Goal: Information Seeking & Learning: Learn about a topic

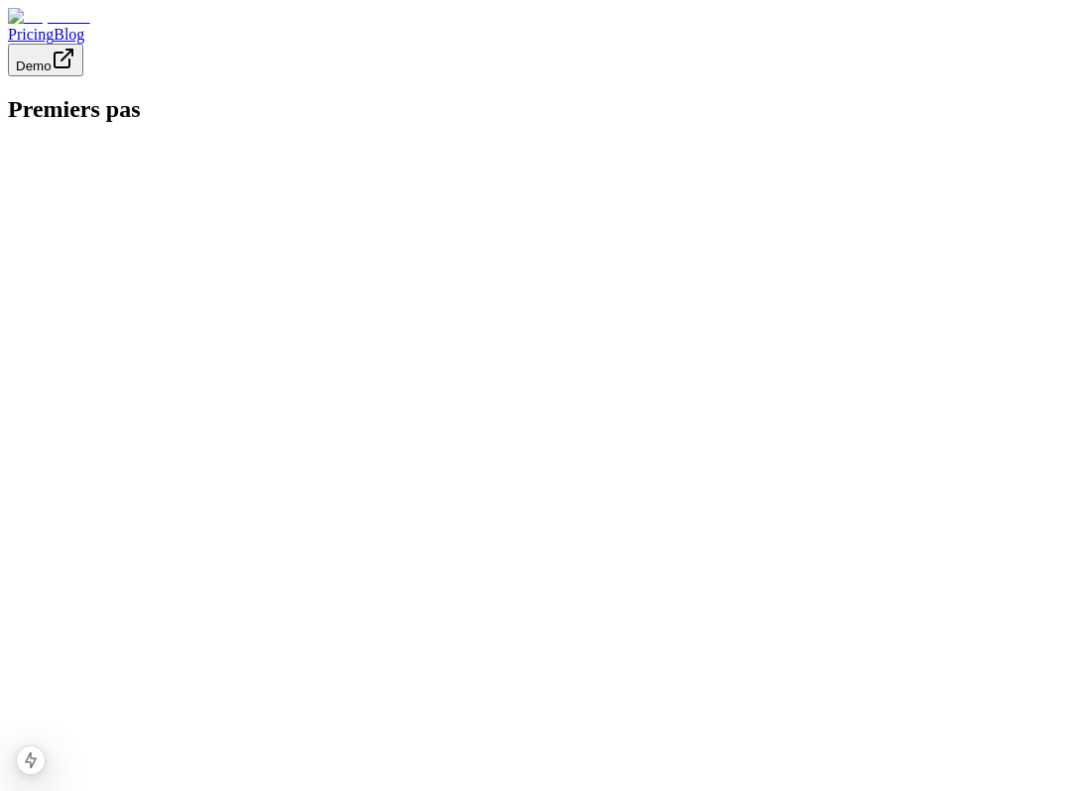
click at [383, 143] on html "Pricing Blog Demo Premiers pas" at bounding box center [535, 71] width 1071 height 143
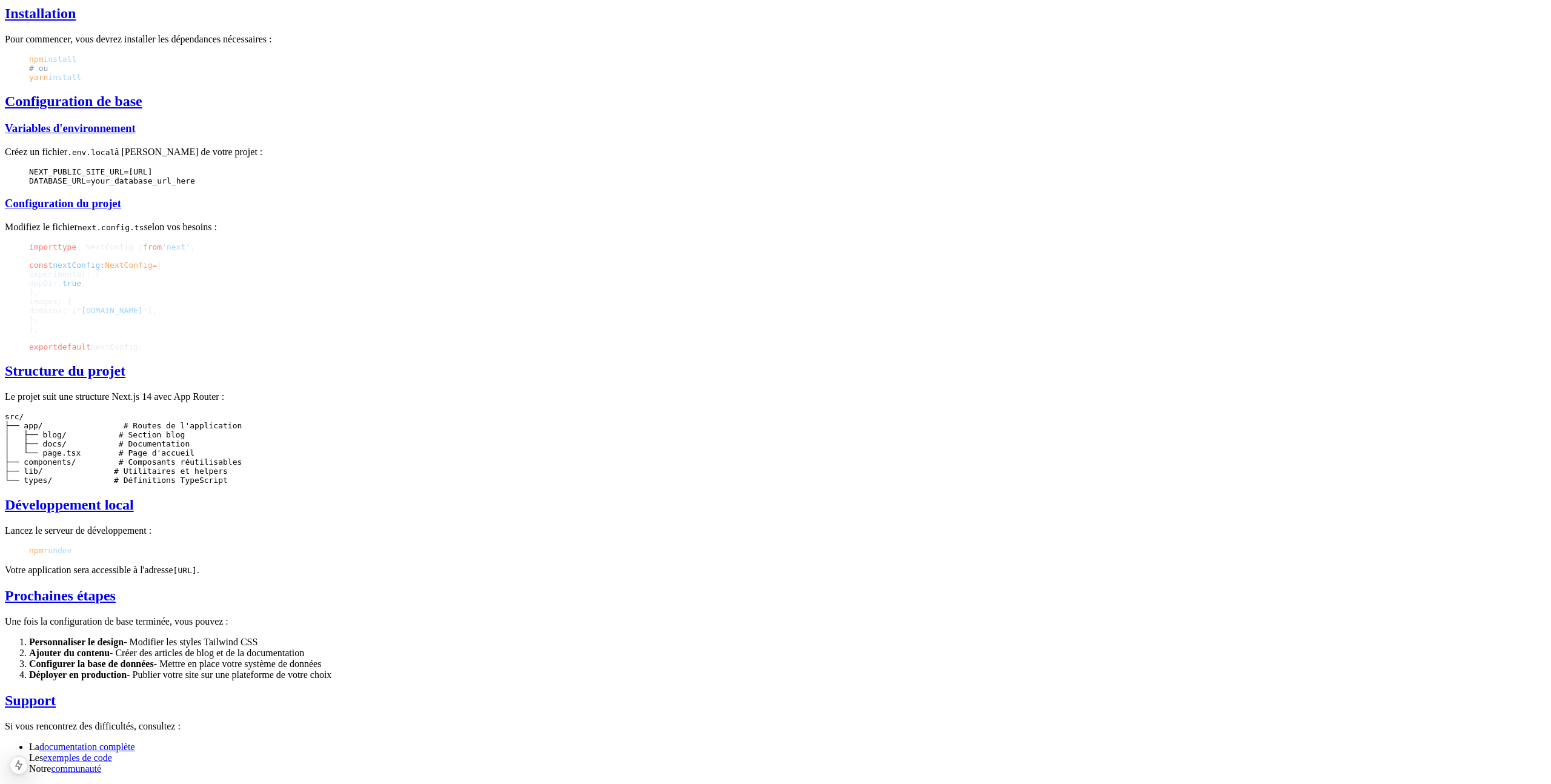
scroll to position [599, 0]
drag, startPoint x: 661, startPoint y: 297, endPoint x: 721, endPoint y: 365, distance: 90.7
click at [242, 412] on code "src/ ├── app/ # Routes de l'application │ ├── blog/ # Section blog │ ├── docs/ …" at bounding box center [123, 448] width 237 height 73
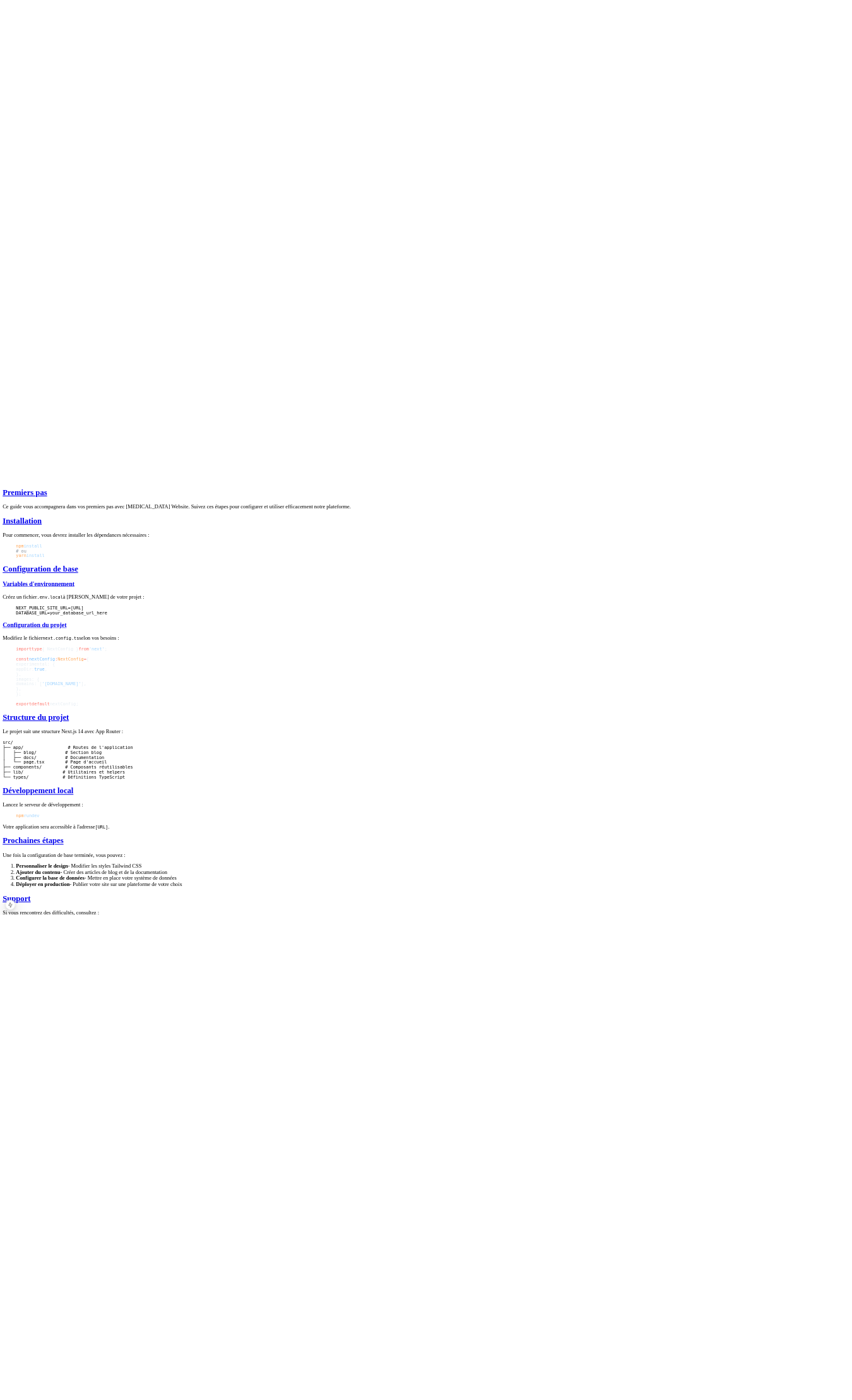
scroll to position [0, 0]
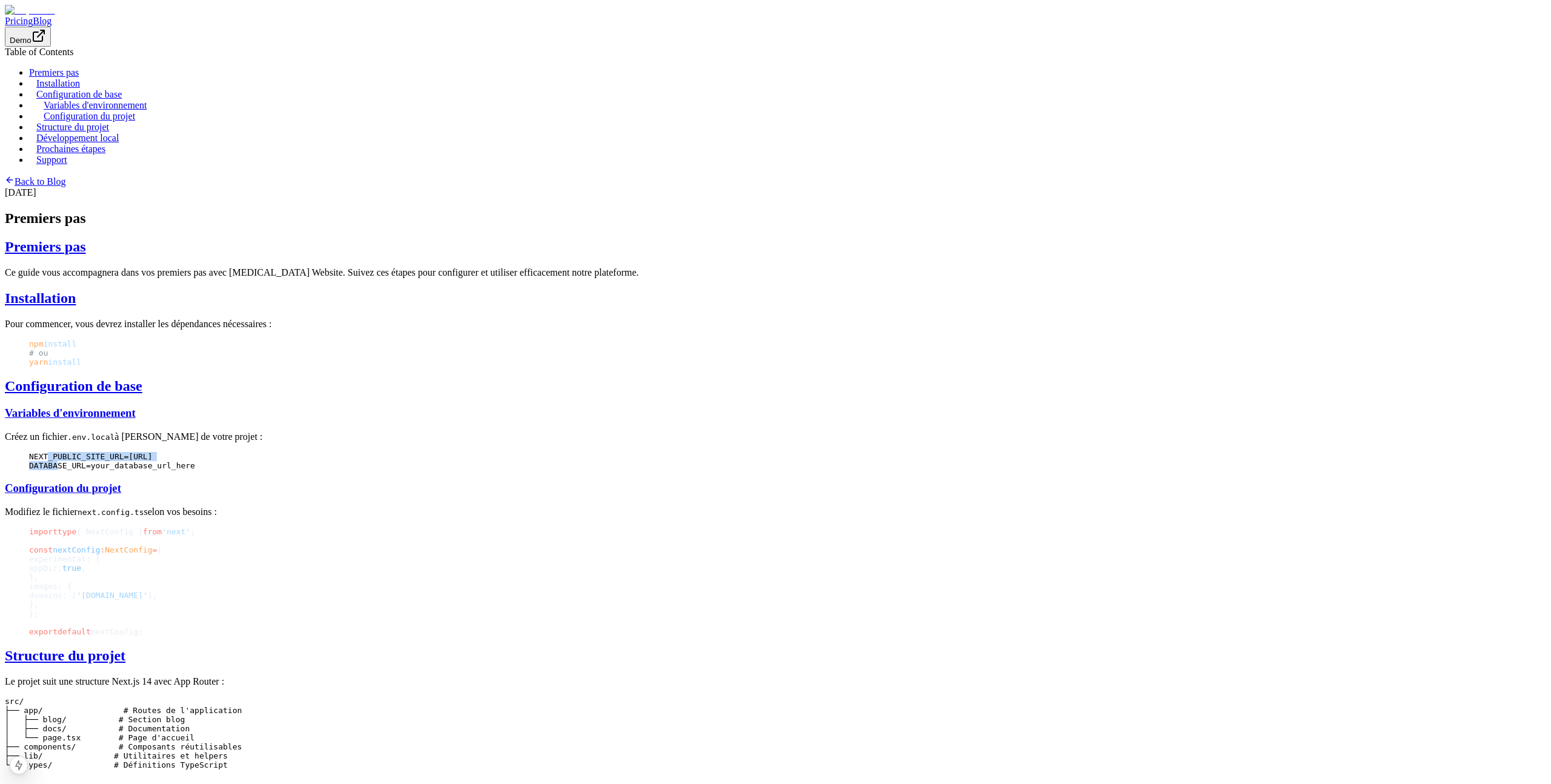
drag, startPoint x: 660, startPoint y: 516, endPoint x: 652, endPoint y: 504, distance: 14.4
click at [652, 470] on code "NEXT_PUBLIC_SITE_URL=http://localhost:3000 DATABASE_URL=your_database_url_here" at bounding box center [776, 461] width 1493 height 18
click at [153, 461] on span "NEXT_PUBLIC_SITE_URL=http://localhost:3000" at bounding box center [91, 456] width 123 height 9
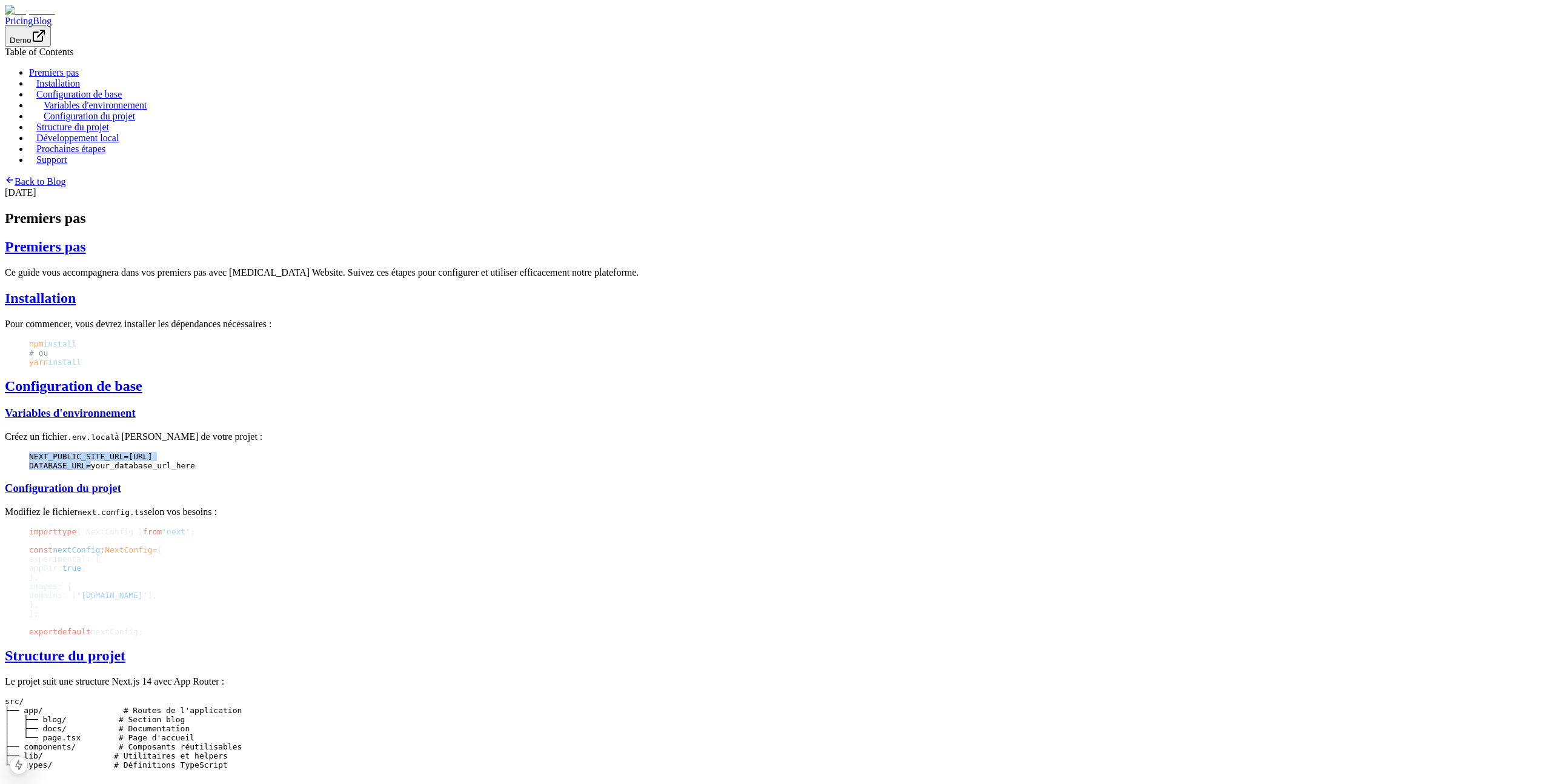
drag, startPoint x: 627, startPoint y: 498, endPoint x: 691, endPoint y: 524, distance: 69.1
click at [654, 470] on code "NEXT_PUBLIC_SITE_URL=http://localhost:3000 DATABASE_URL=your_database_url_here" at bounding box center [776, 461] width 1493 height 18
click at [654, 470] on span "DATABASE_URL=your_database_url_here" at bounding box center [776, 465] width 1493 height 9
click at [195, 470] on span "DATABASE_URL=your_database_url_here" at bounding box center [112, 465] width 166 height 9
click at [654, 291] on h2 "Installation" at bounding box center [776, 298] width 1541 height 16
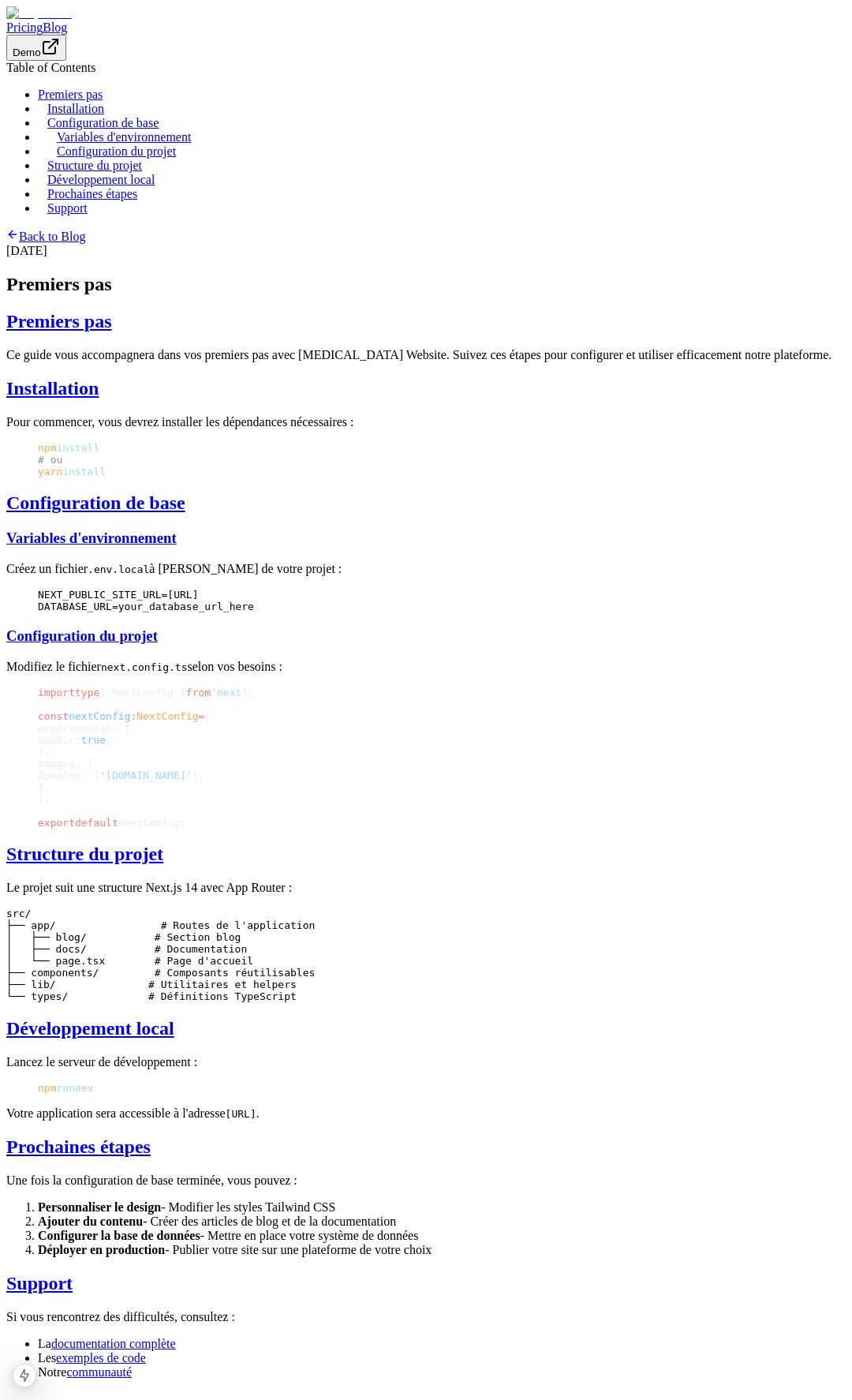
click at [434, 244] on div "September 4, 2025 Premiers pas Premiers pas Ce guide vous accompagnera dans vos…" at bounding box center [426, 811] width 839 height 1136
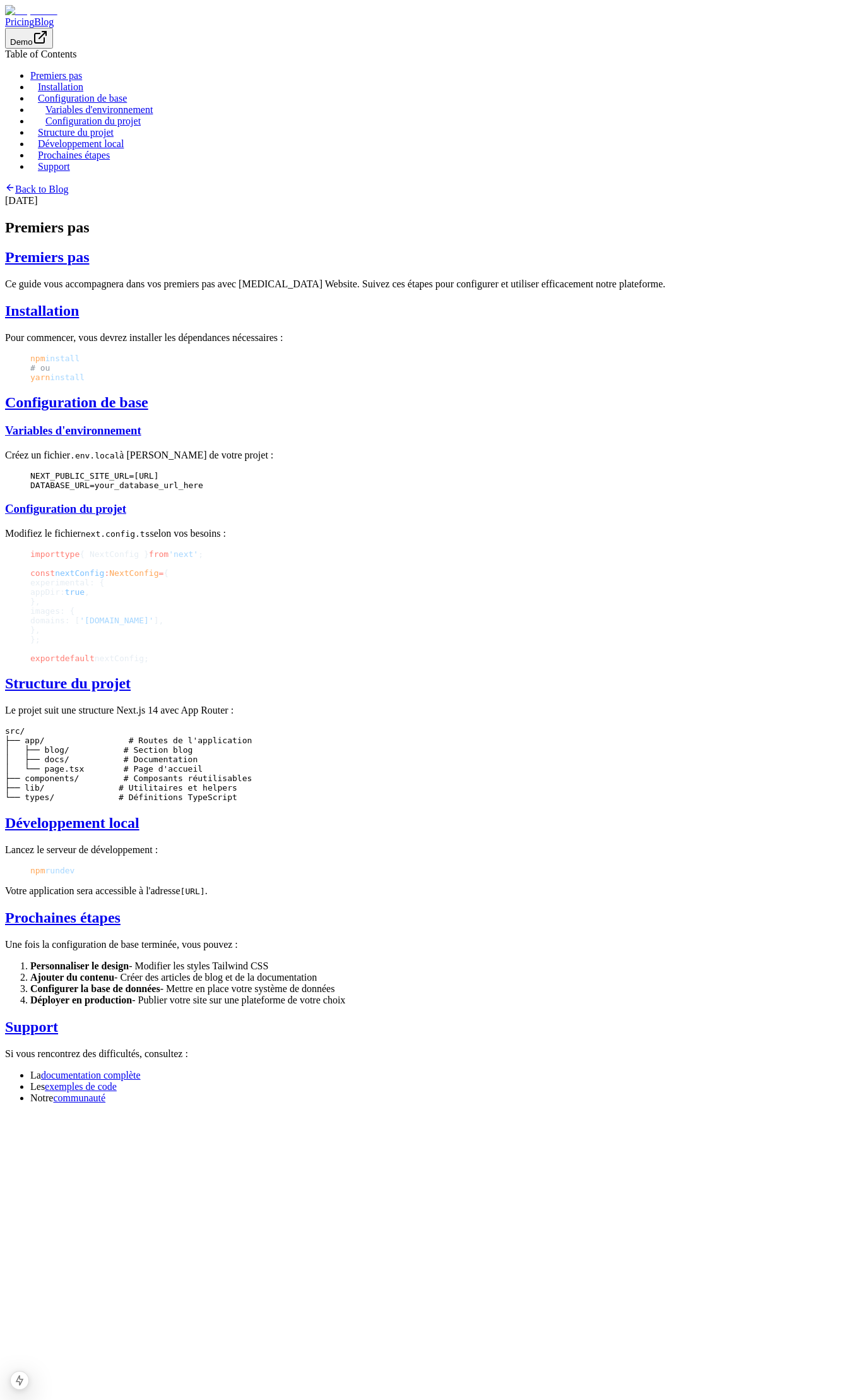
click at [444, 332] on p "Pour commencer, vous devrez installer les dépendances nécessaires :" at bounding box center [426, 338] width 842 height 11
click at [421, 332] on p "Pour commencer, vous devrez installer les dépendances nécessaires :" at bounding box center [426, 338] width 842 height 11
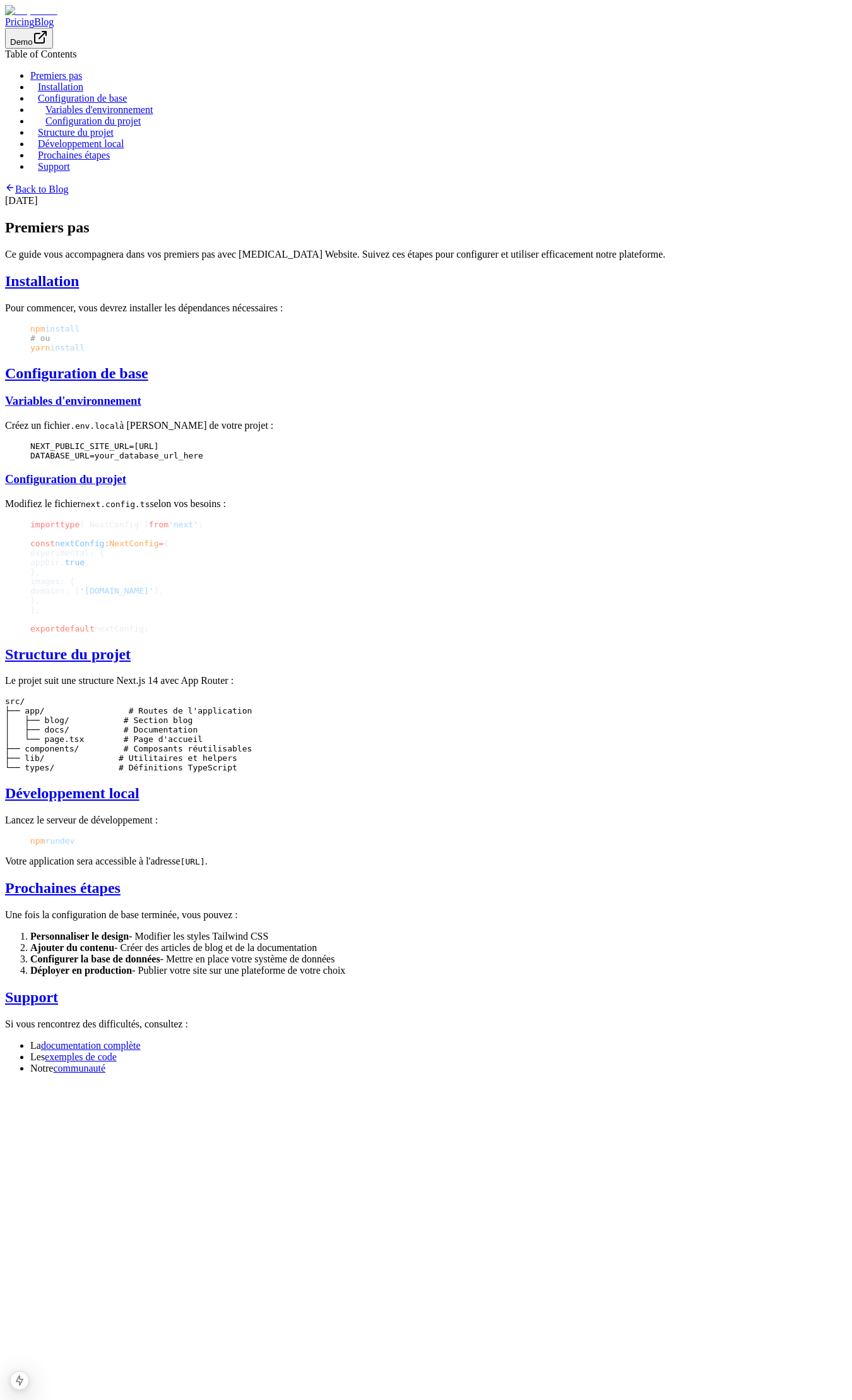
click at [53, 22] on link "Blog" at bounding box center [44, 22] width 20 height 11
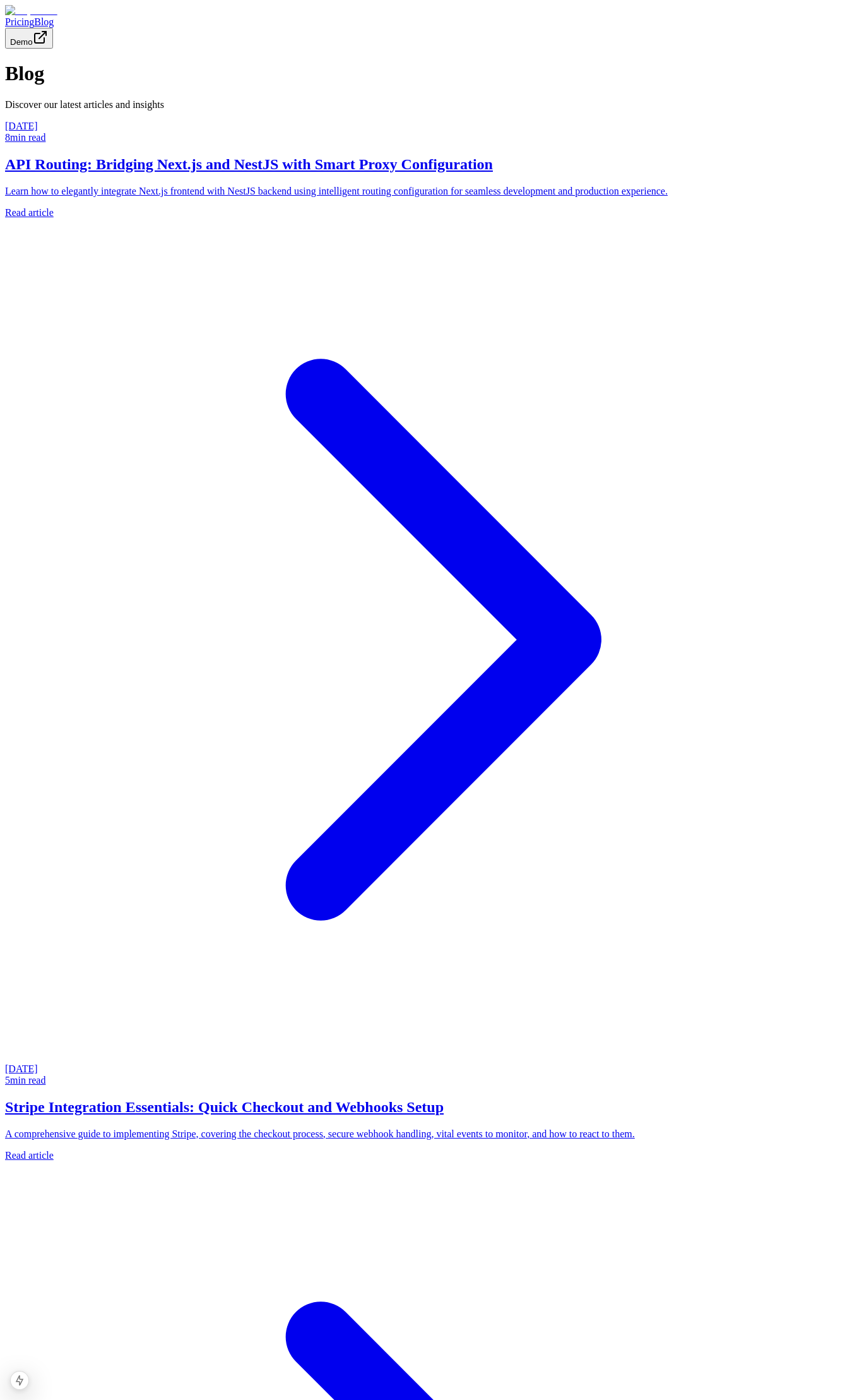
click at [222, 173] on h2 "API Routing: Bridging Next.js and NestJS with Smart Proxy Configuration" at bounding box center [426, 164] width 842 height 17
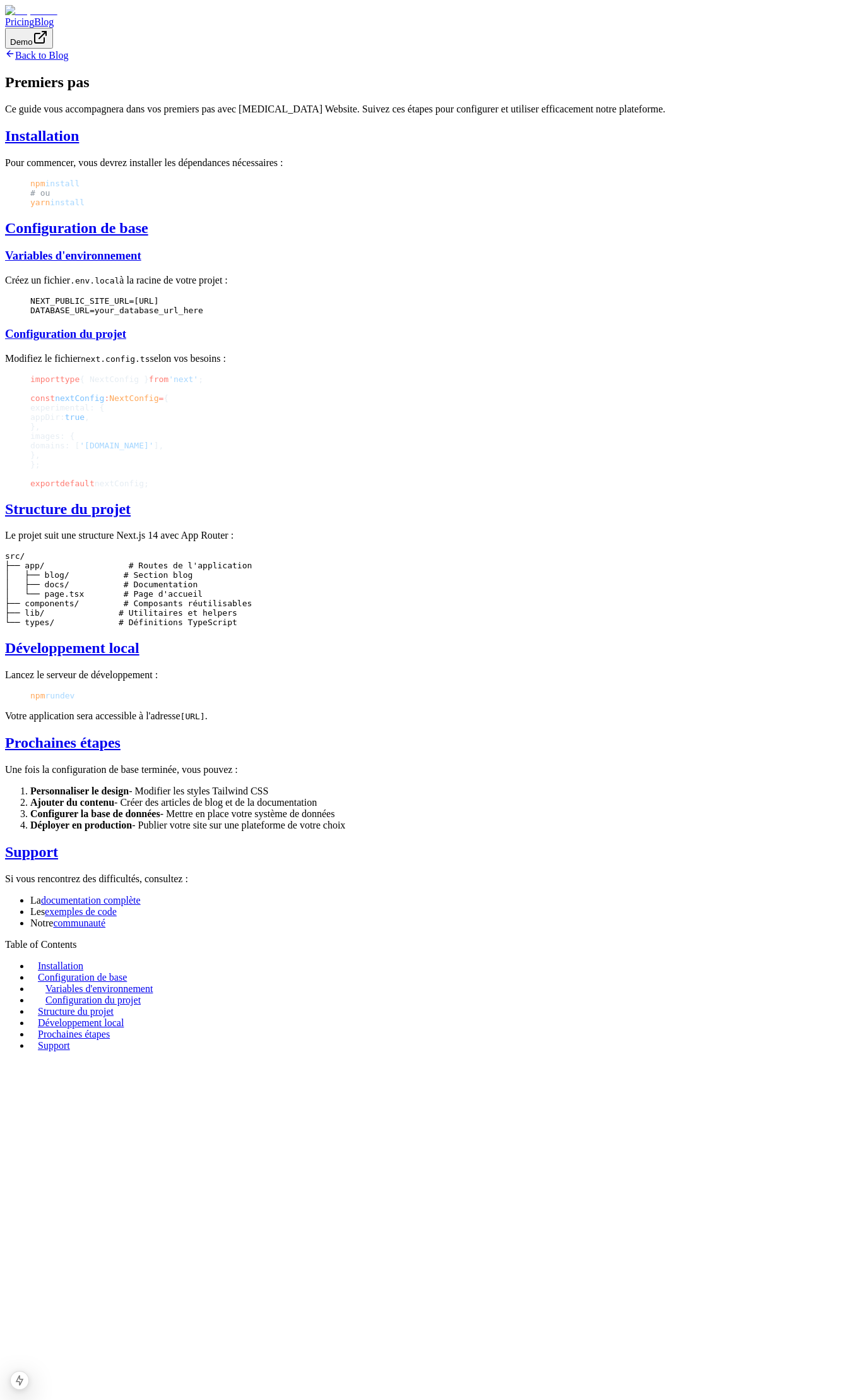
click at [741, 939] on aside "Table of Contents Installation Configuration de base Variables d'environnement …" at bounding box center [426, 995] width 842 height 112
click at [630, 939] on aside "Table of Contents Installation Configuration de base Variables d'environnement …" at bounding box center [426, 995] width 842 height 112
click at [162, 63] on div "Back to Blog Premiers pas Ce guide vous accompagnera dans vos premiers pas avec…" at bounding box center [426, 550] width 842 height 1003
click at [68, 61] on link "Back to Blog" at bounding box center [36, 55] width 63 height 11
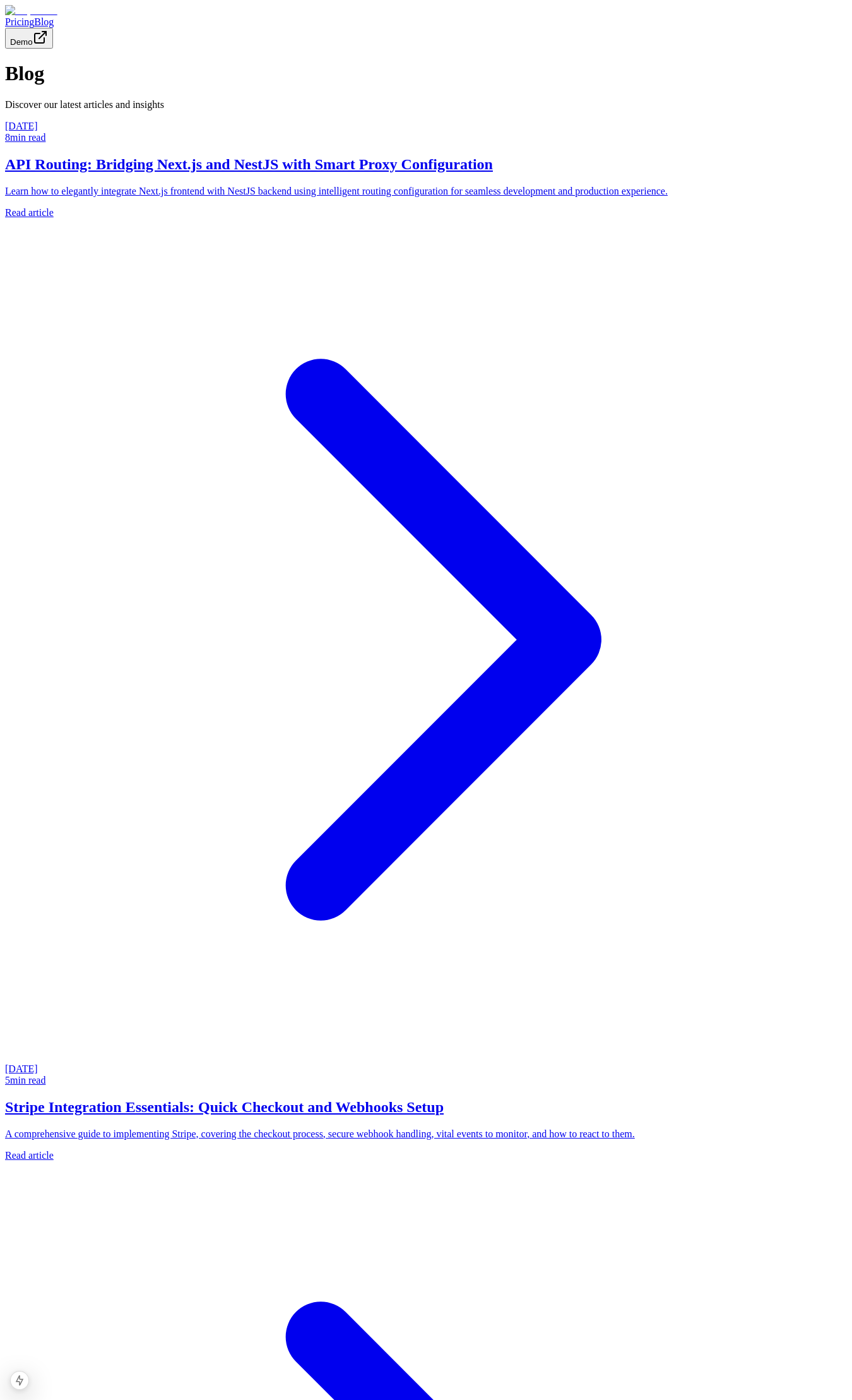
click at [317, 1099] on h2 "Stripe Integration Essentials: Quick Checkout and Webhooks Setup" at bounding box center [426, 1107] width 842 height 17
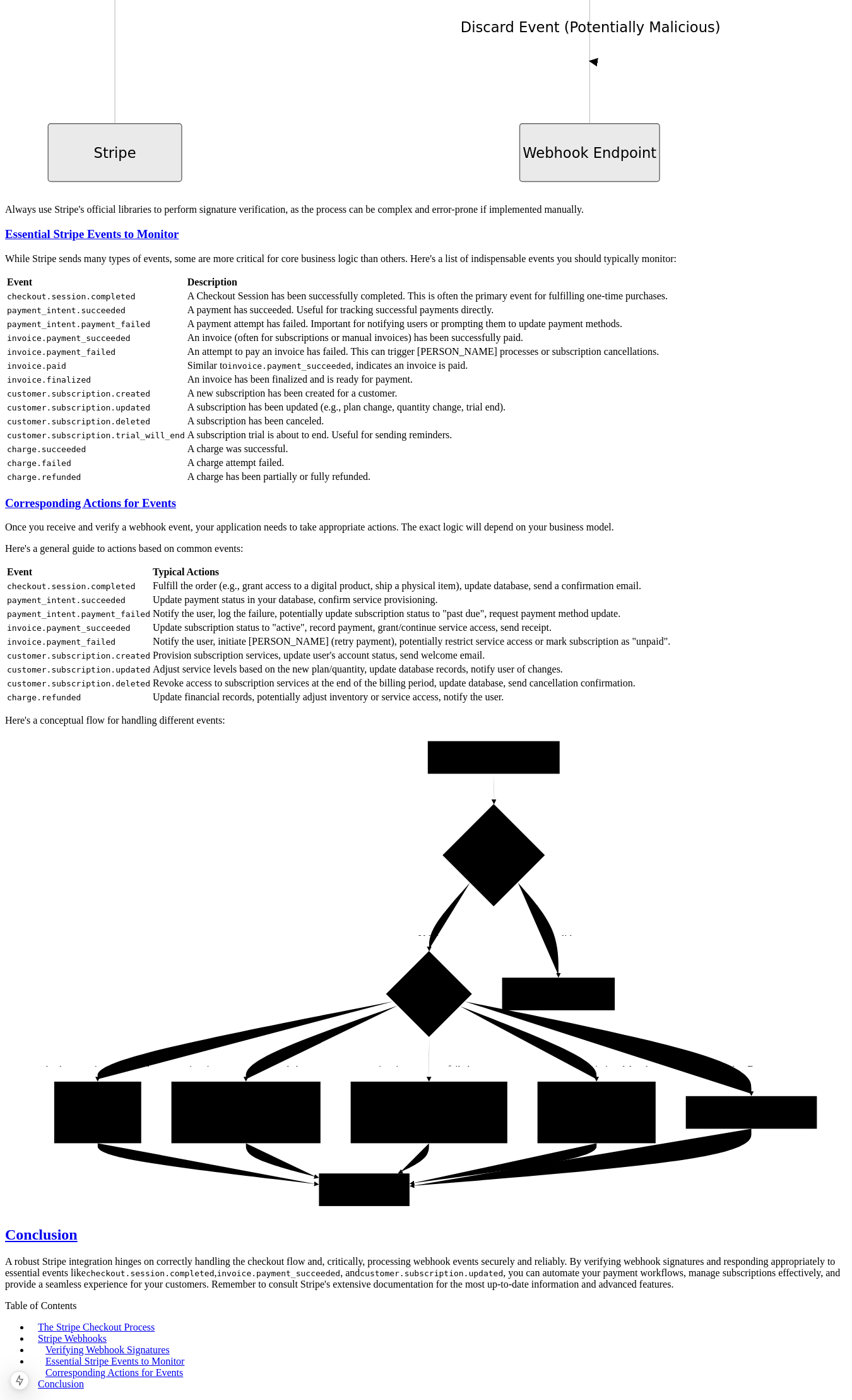
click at [84, 1378] on link "Conclusion" at bounding box center [60, 1383] width 46 height 11
click at [155, 1322] on link "The Stripe Checkout Process" at bounding box center [96, 1327] width 117 height 11
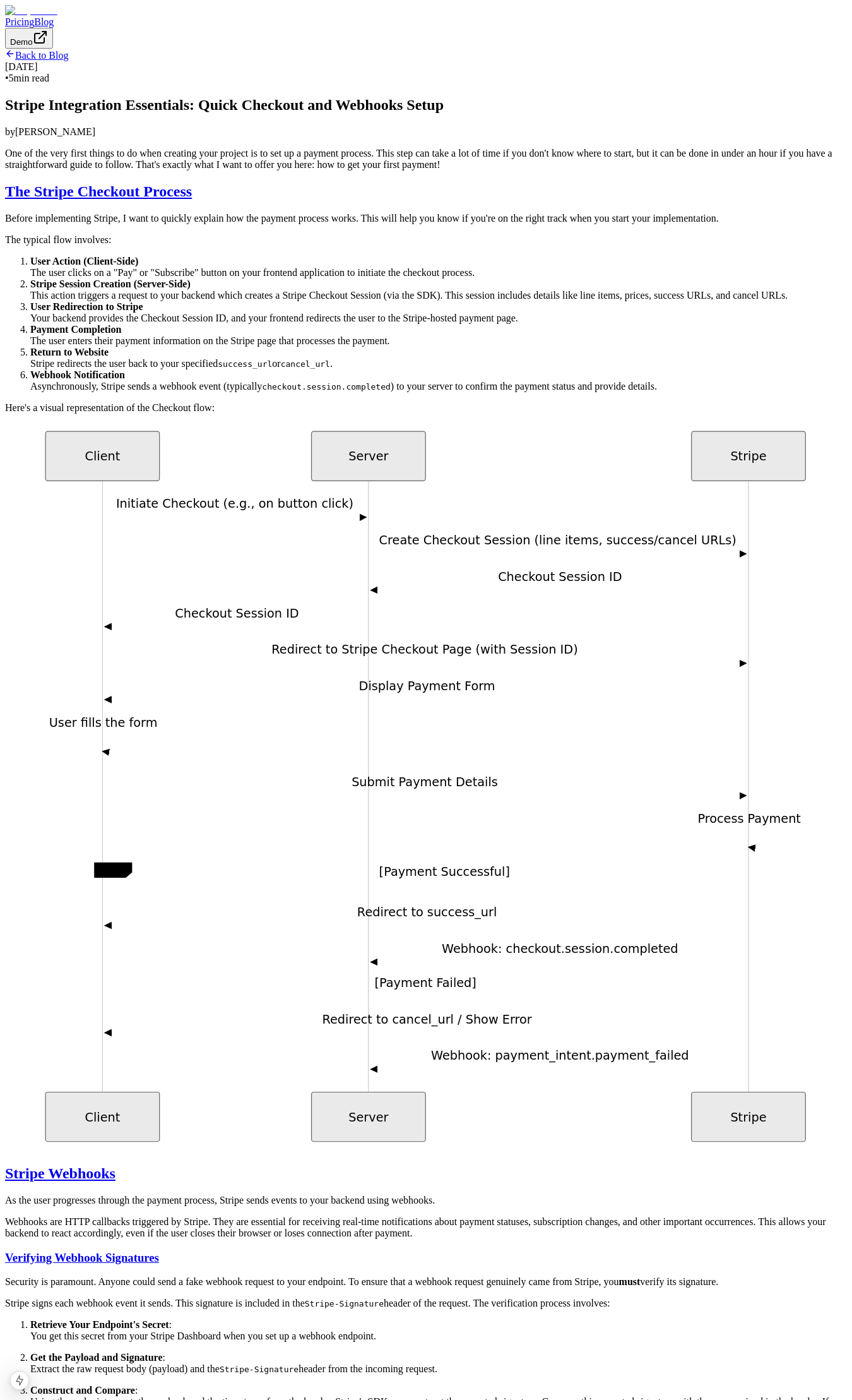
click at [68, 61] on link "Back to Blog" at bounding box center [36, 55] width 63 height 11
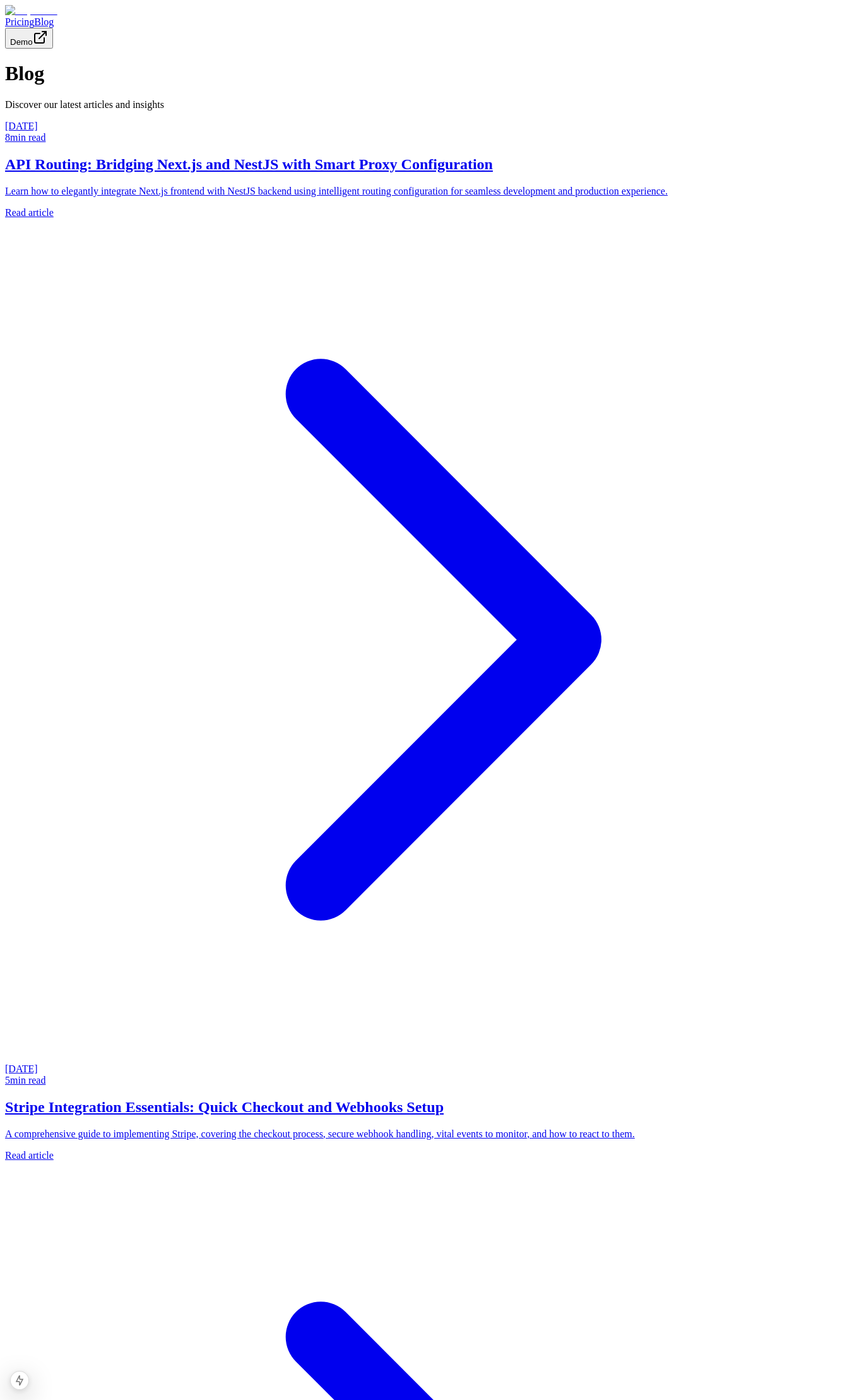
click at [239, 173] on h2 "API Routing: Bridging Next.js and NestJS with Smart Proxy Configuration" at bounding box center [426, 164] width 842 height 17
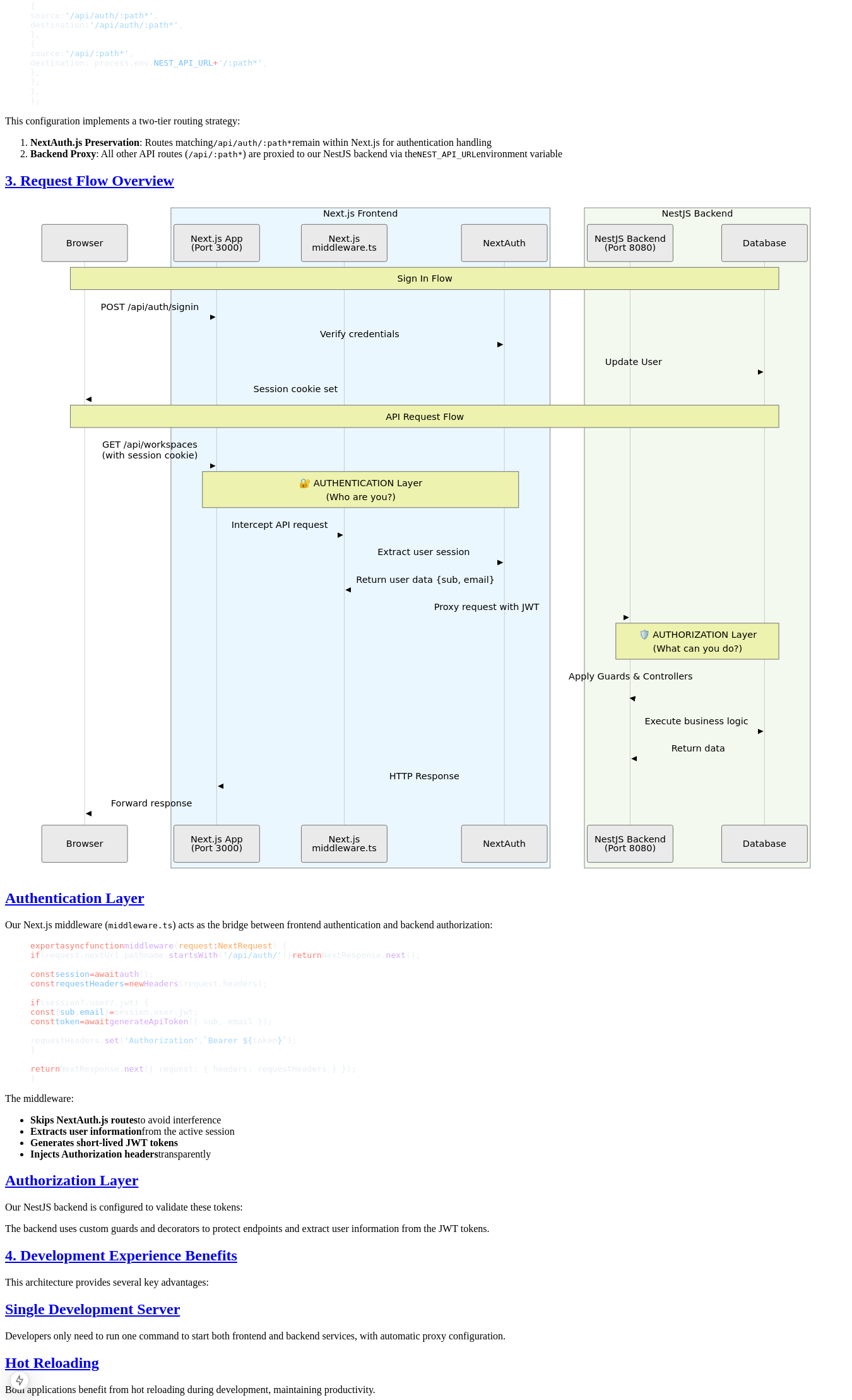
scroll to position [453, 0]
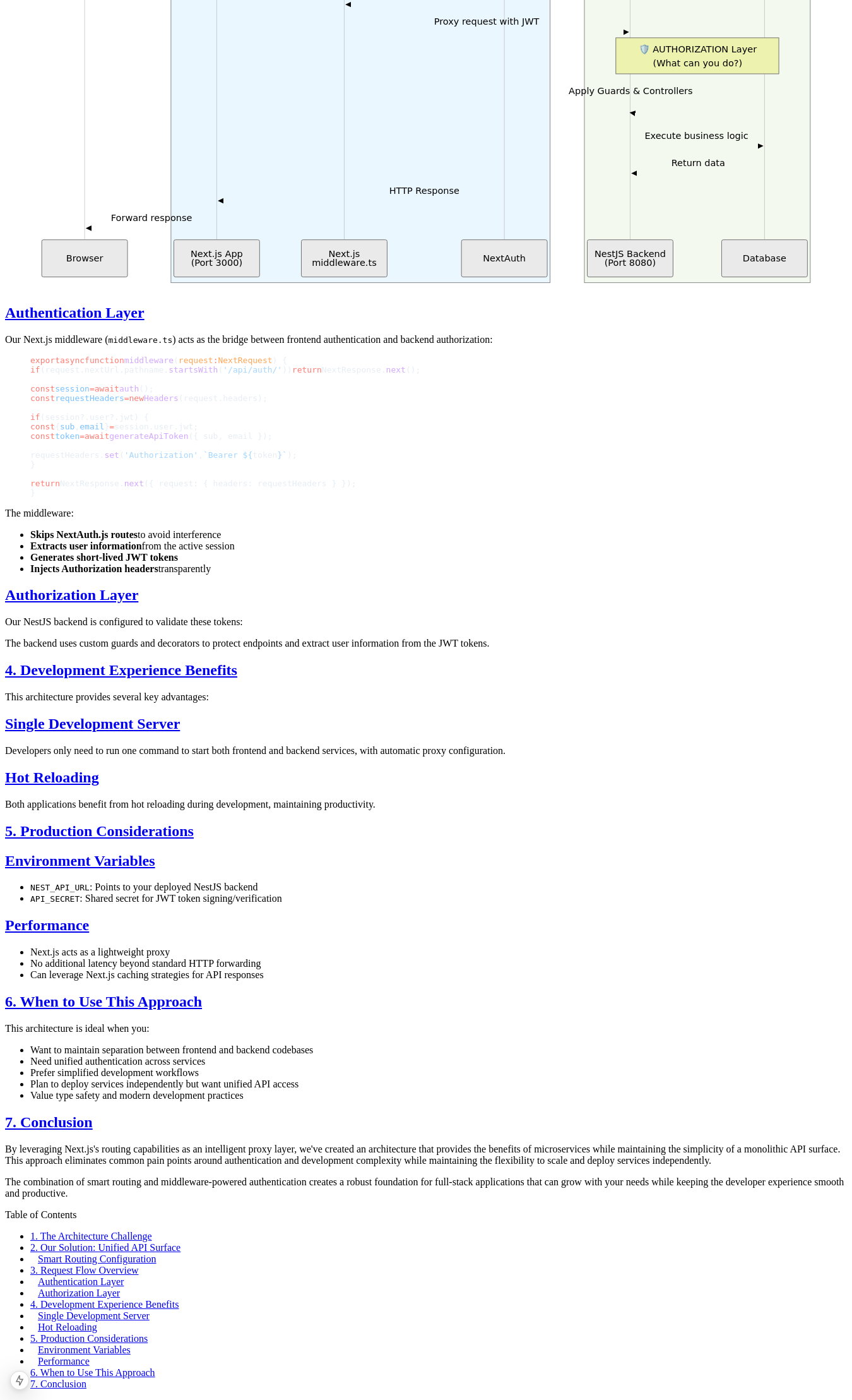
scroll to position [1429, 0]
click at [148, 1333] on link "5. Production Considerations" at bounding box center [89, 1338] width 117 height 11
click at [721, 1210] on aside "Table of Contents 1. The Architecture Challenge 2. Our Solution: Unified API Su…" at bounding box center [426, 1300] width 842 height 181
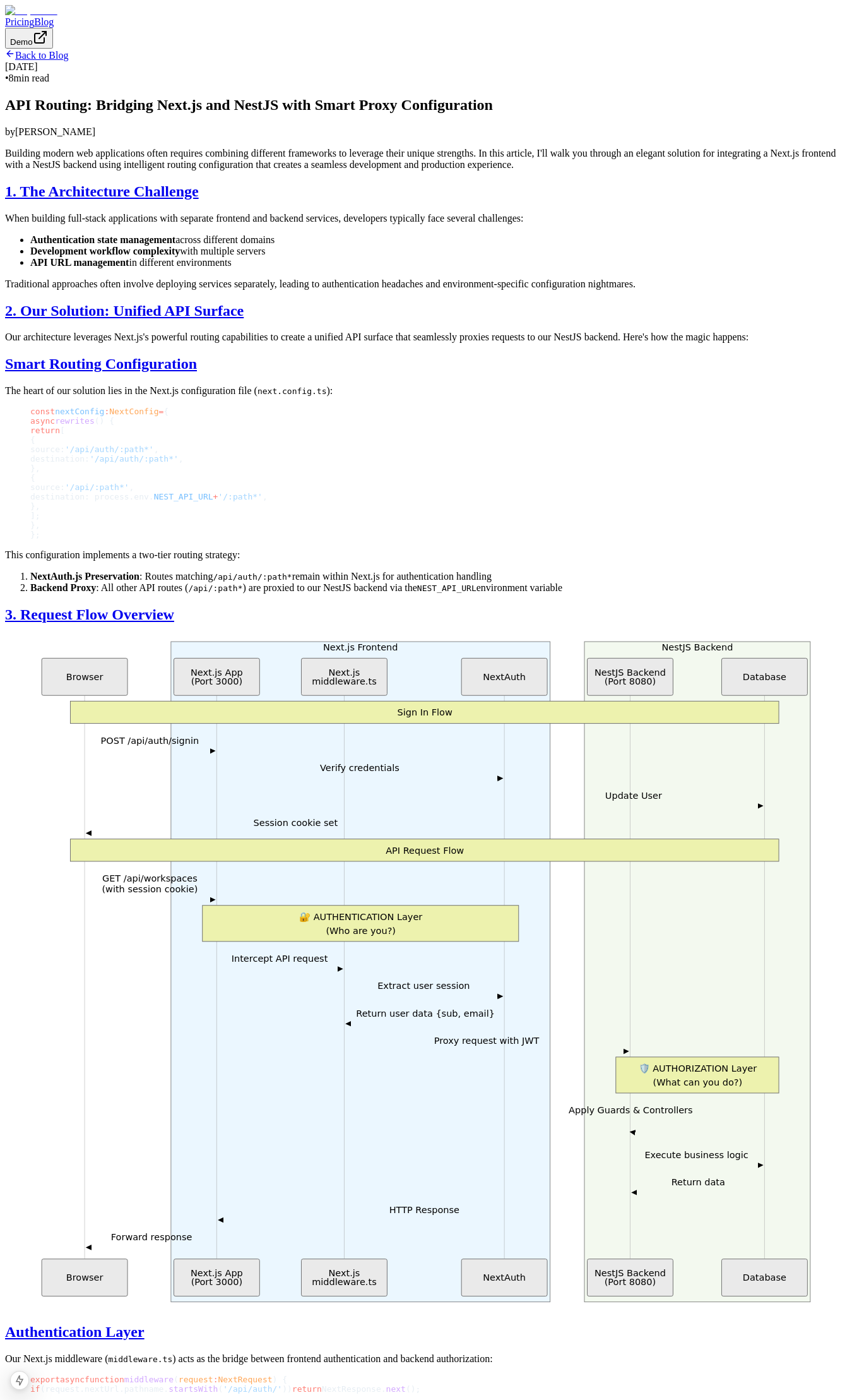
click at [68, 61] on link "Back to Blog" at bounding box center [36, 55] width 63 height 11
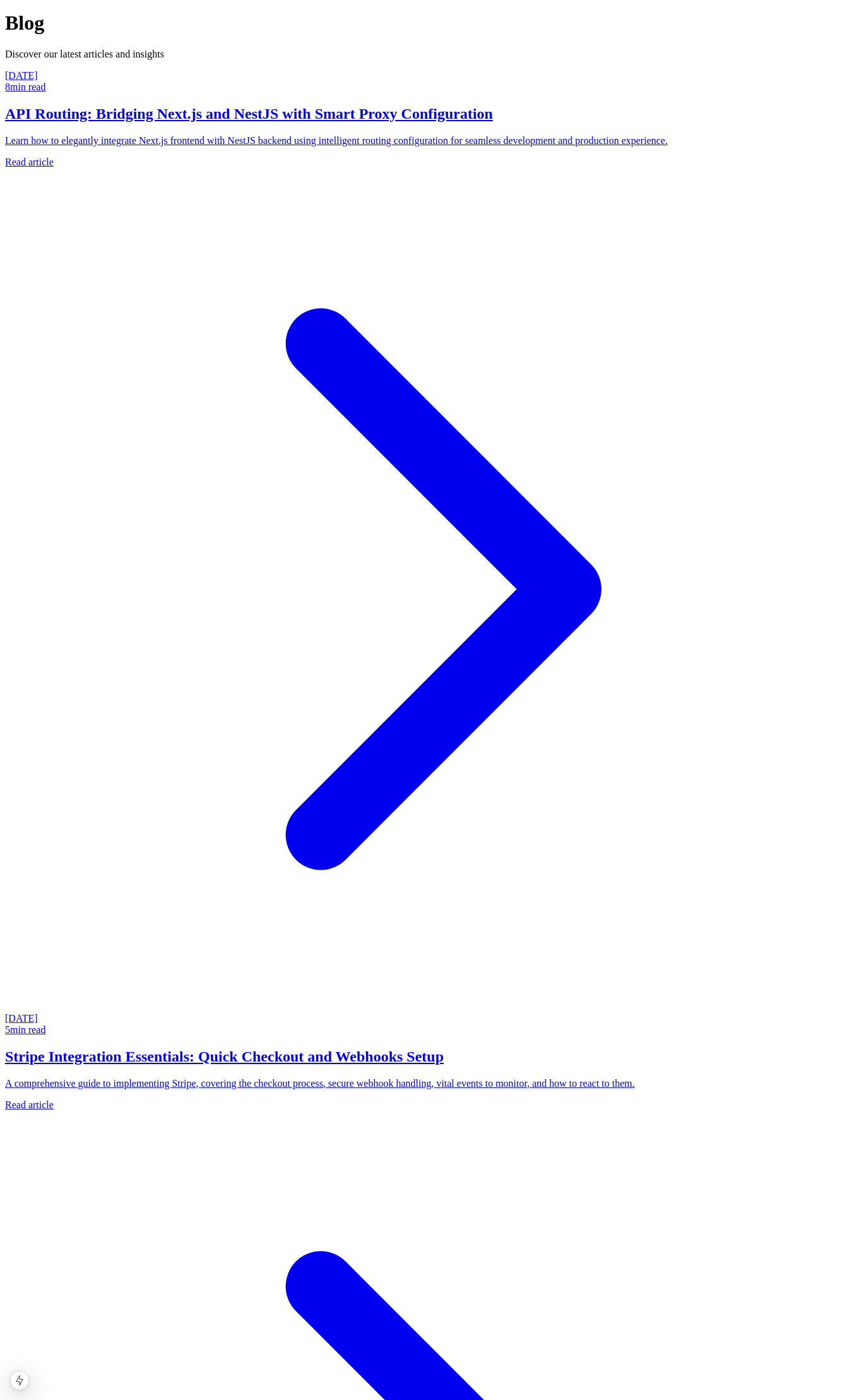
scroll to position [20, 0]
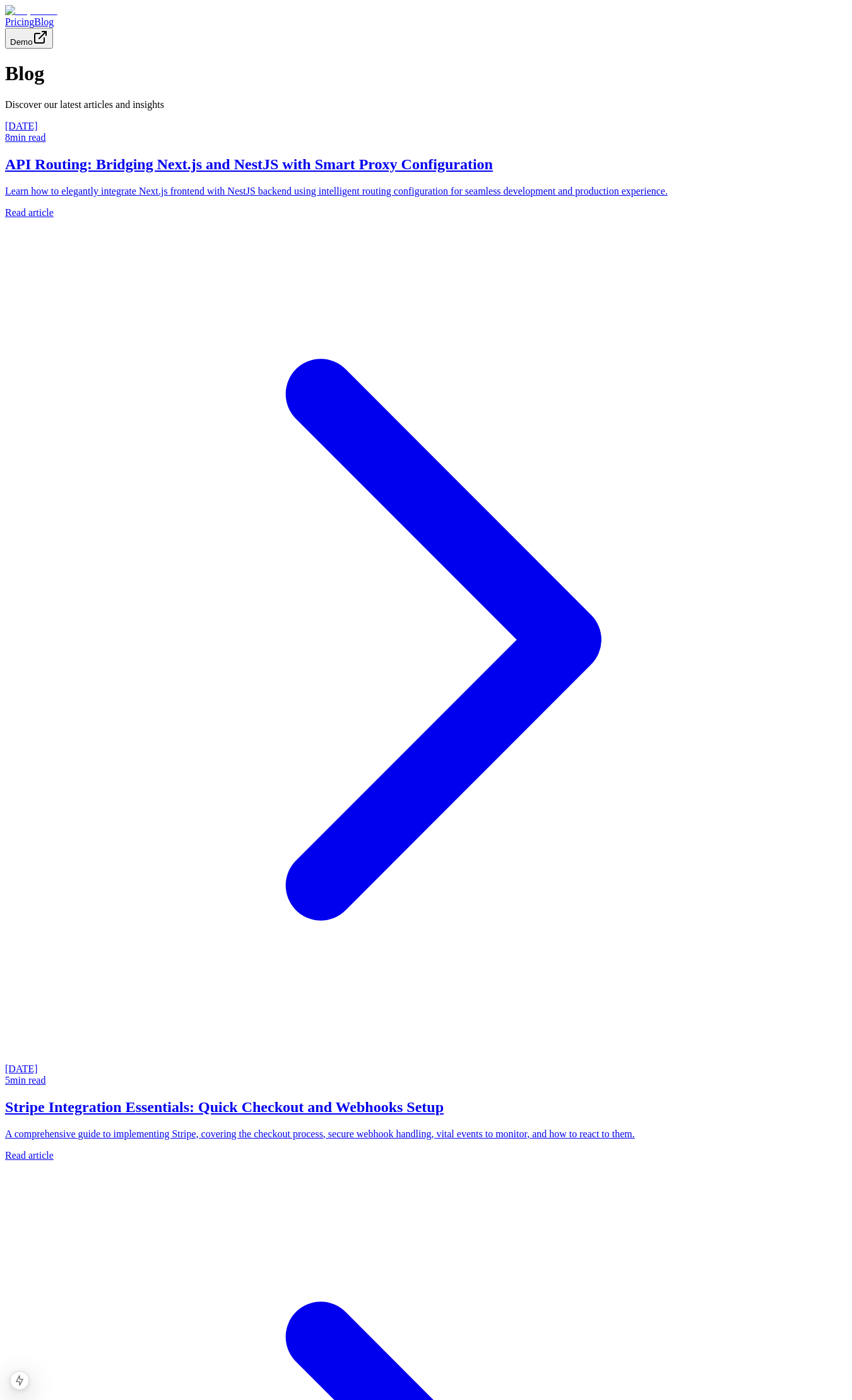
scroll to position [50, 0]
